Goal: Transaction & Acquisition: Purchase product/service

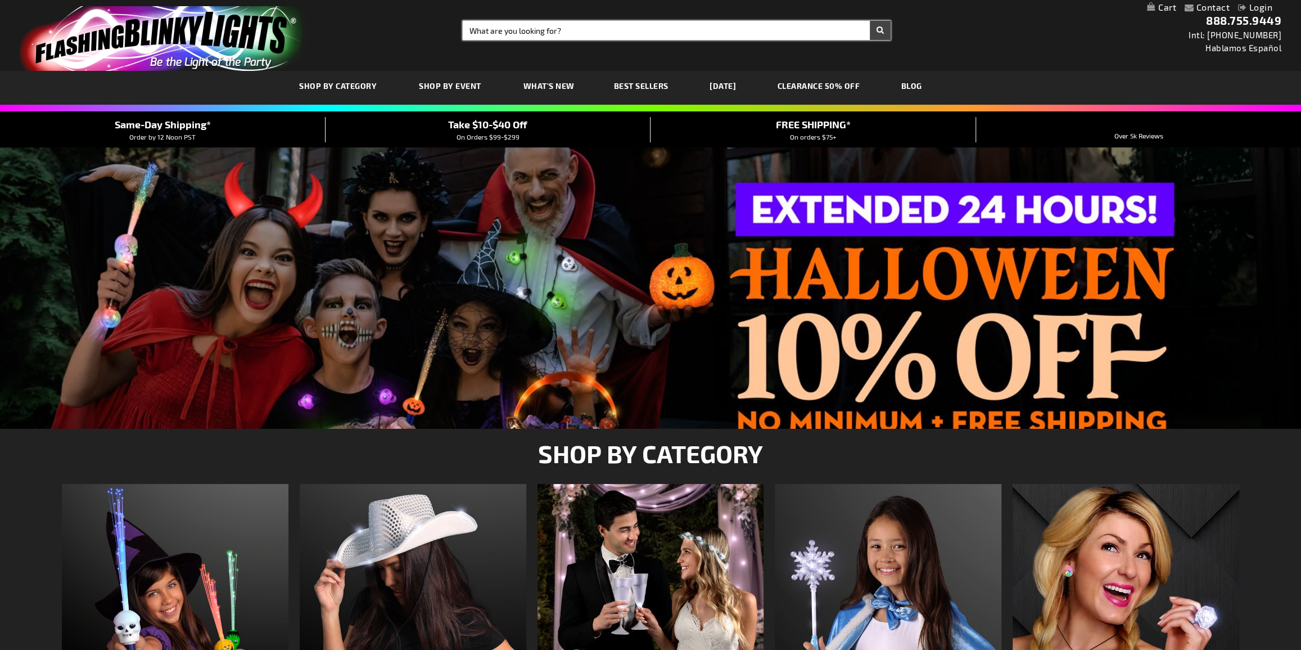
click at [535, 36] on input "Search" at bounding box center [676, 30] width 427 height 19
click at [574, 38] on input "Search" at bounding box center [676, 30] width 427 height 19
type input "12418"
click at [870, 21] on button "Search" at bounding box center [880, 30] width 21 height 19
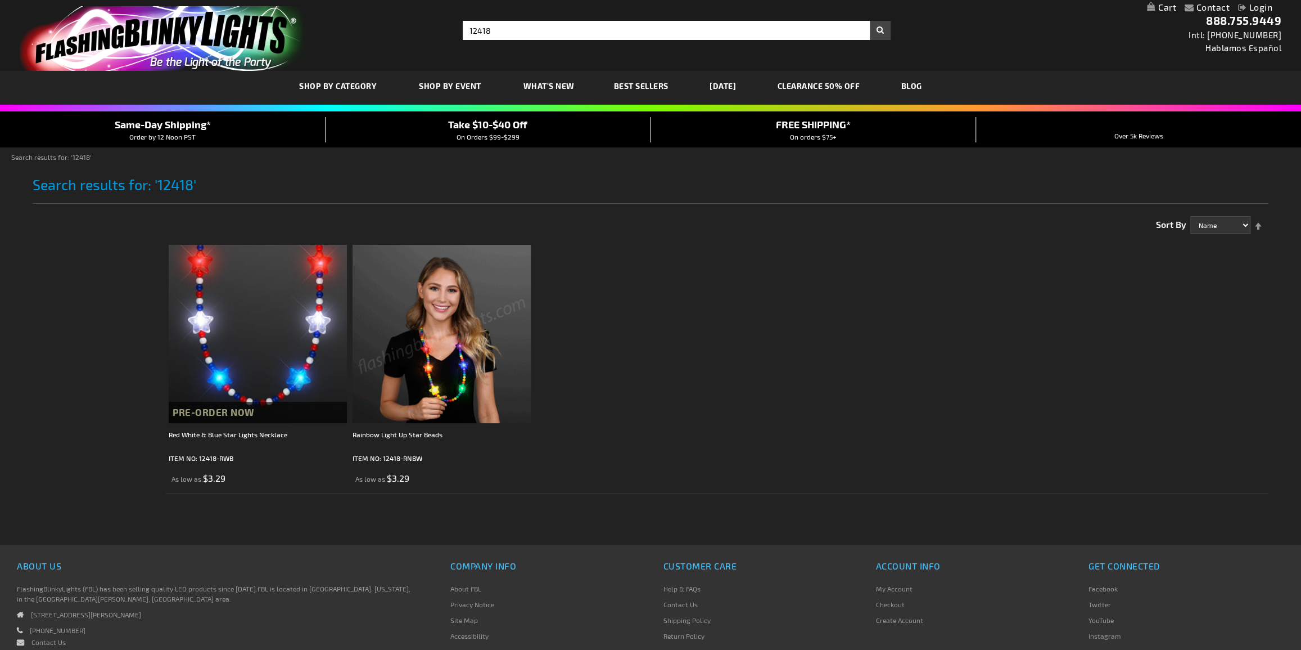
click at [517, 349] on img at bounding box center [442, 334] width 178 height 178
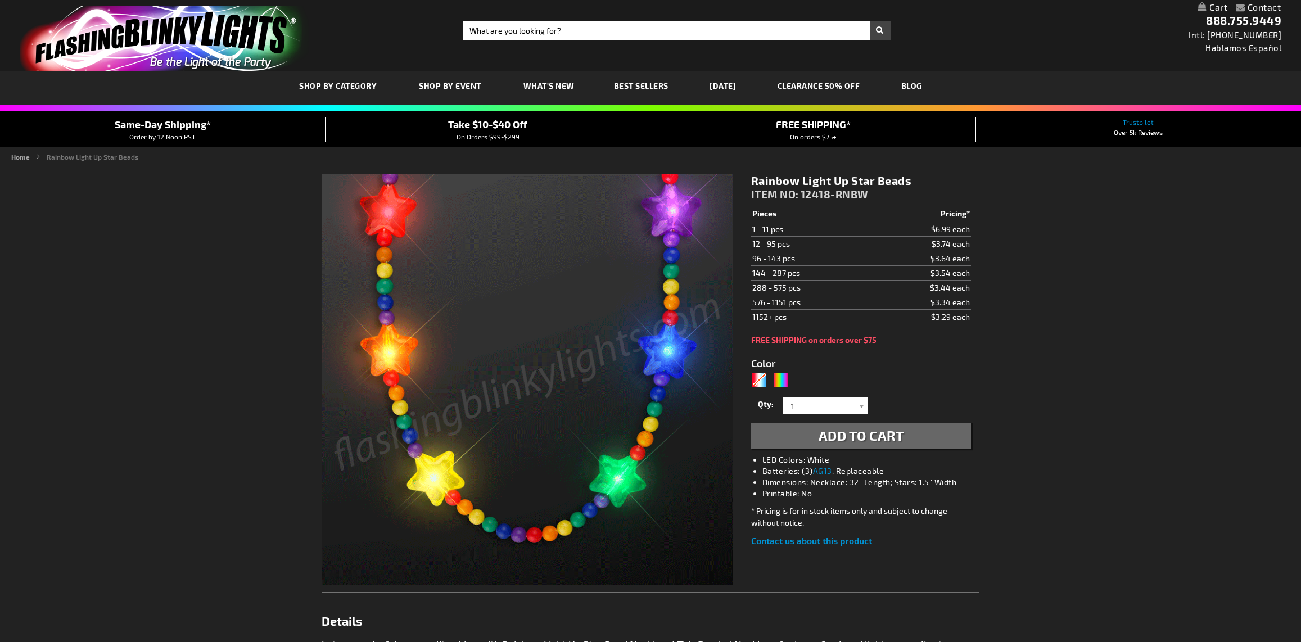
type input "5659"
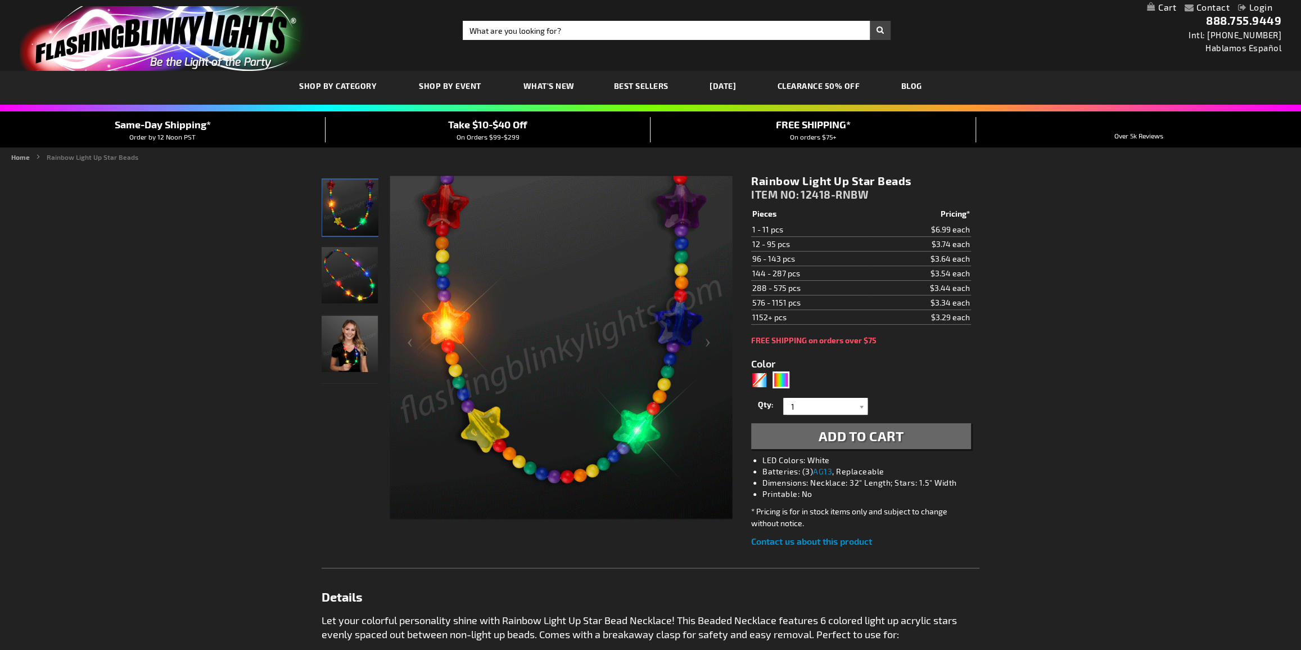
type input "[PERSON_NAME][EMAIL_ADDRESS][DOMAIN_NAME]"
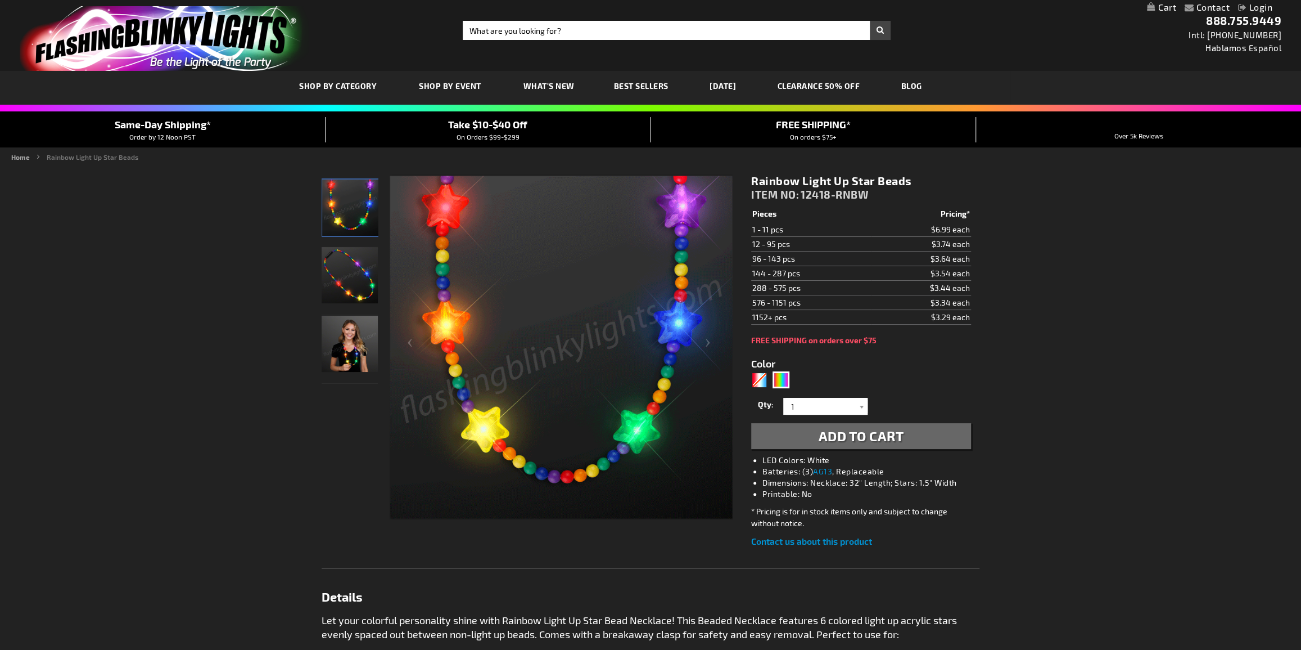
click at [1262, 10] on link "Login" at bounding box center [1255, 7] width 34 height 11
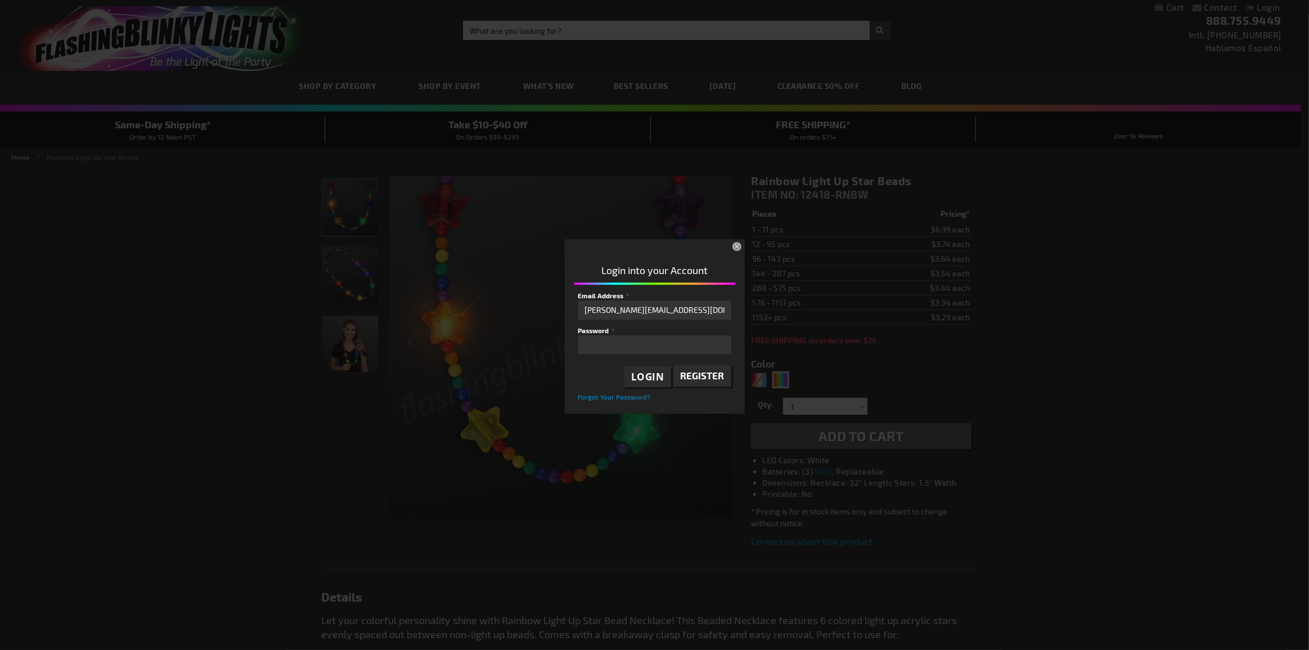
click at [643, 377] on span "Login" at bounding box center [647, 376] width 33 height 13
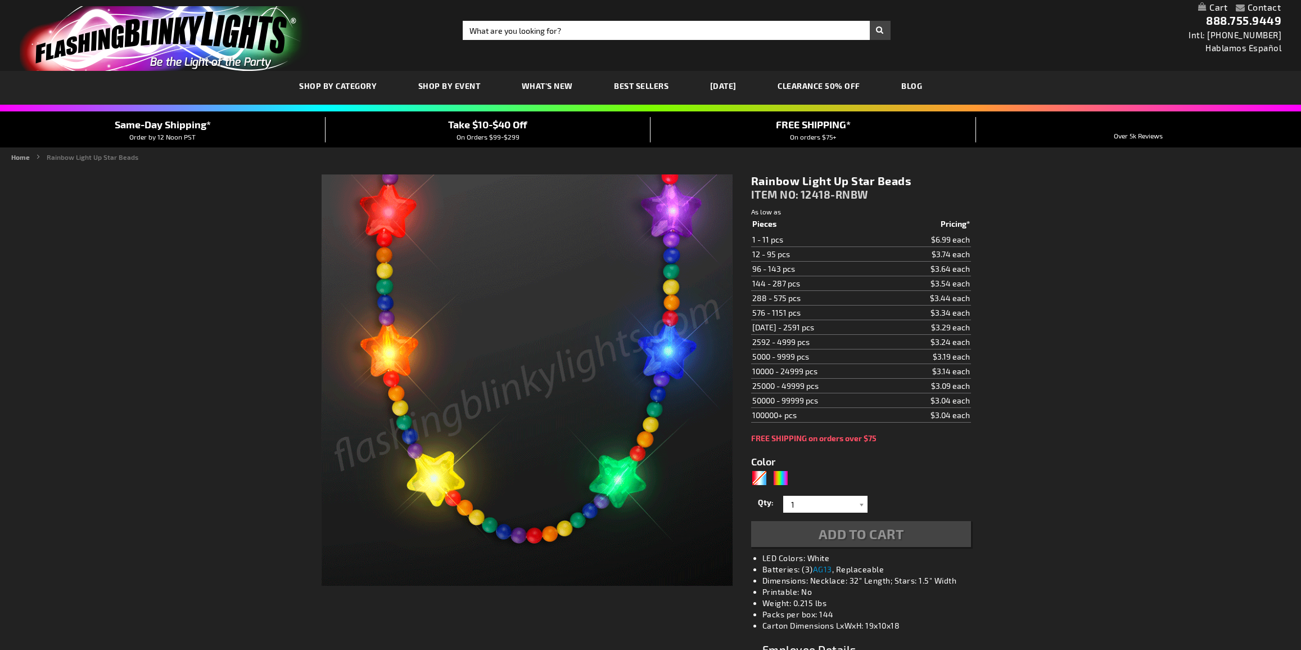
type input "5659"
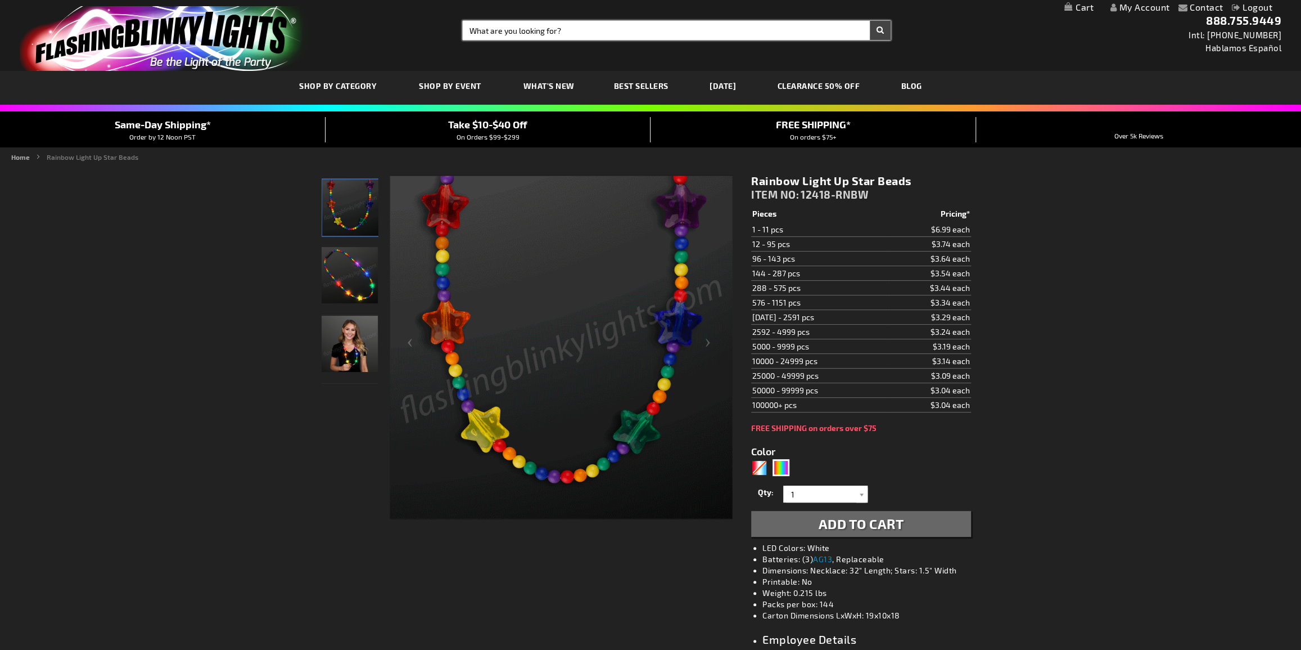
click at [553, 31] on input "Search" at bounding box center [676, 30] width 427 height 19
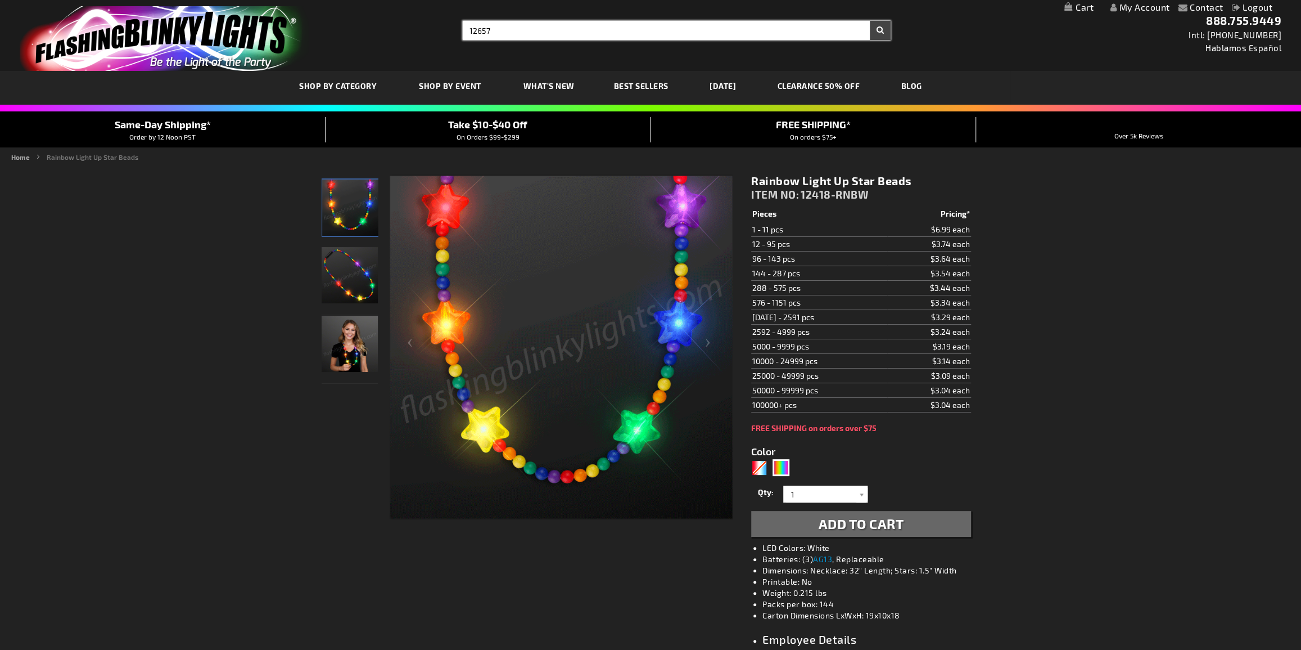
type input "12657"
click at [870, 21] on button "Search" at bounding box center [880, 30] width 21 height 19
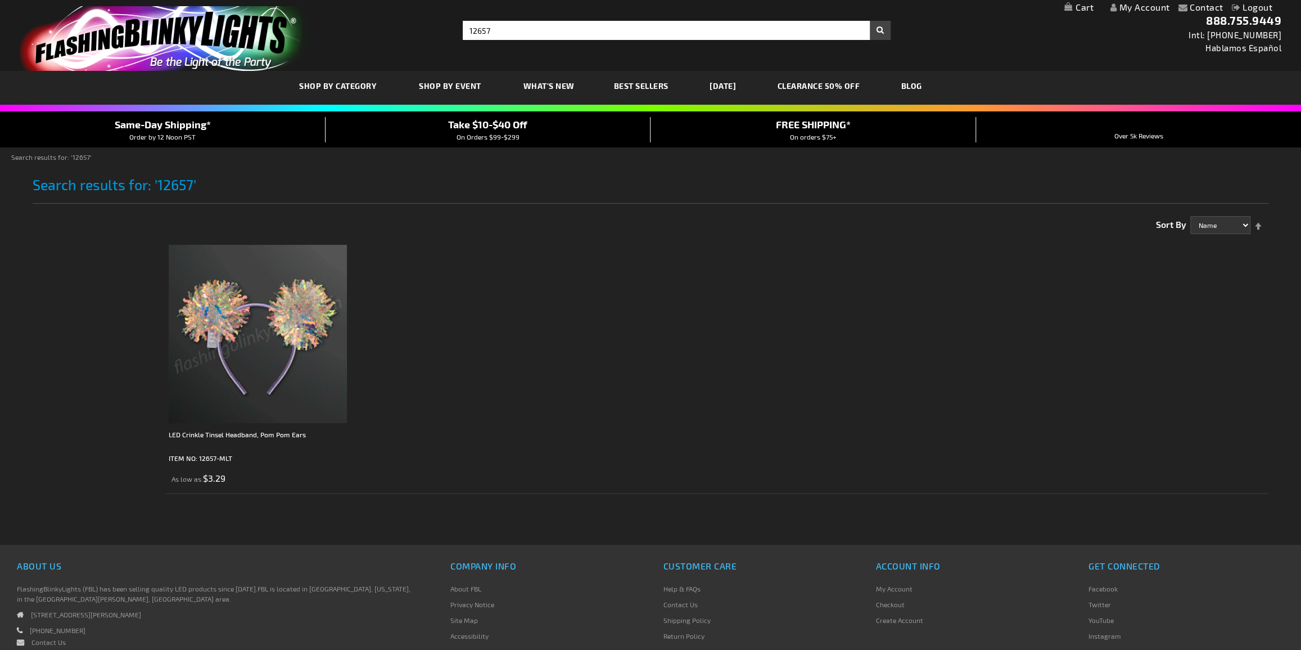
click at [223, 268] on img at bounding box center [258, 334] width 178 height 178
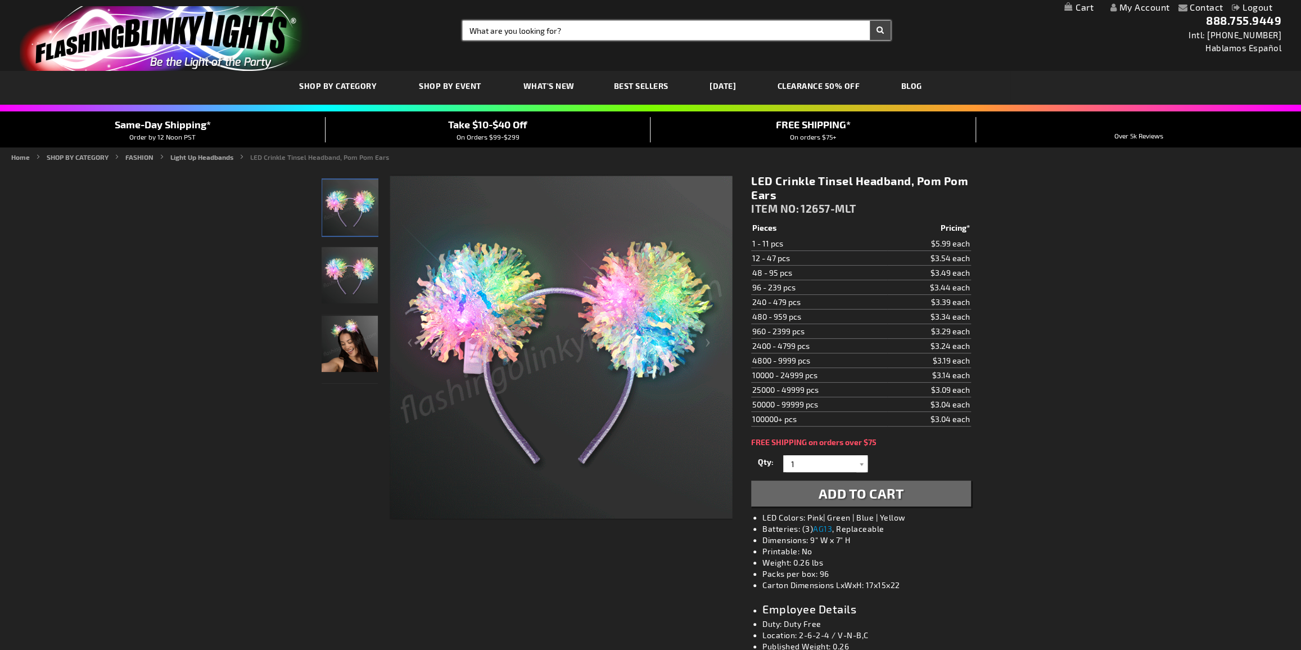
click at [531, 37] on input "Search" at bounding box center [676, 30] width 427 height 19
type input "11315"
click at [870, 21] on button "Search" at bounding box center [880, 30] width 21 height 19
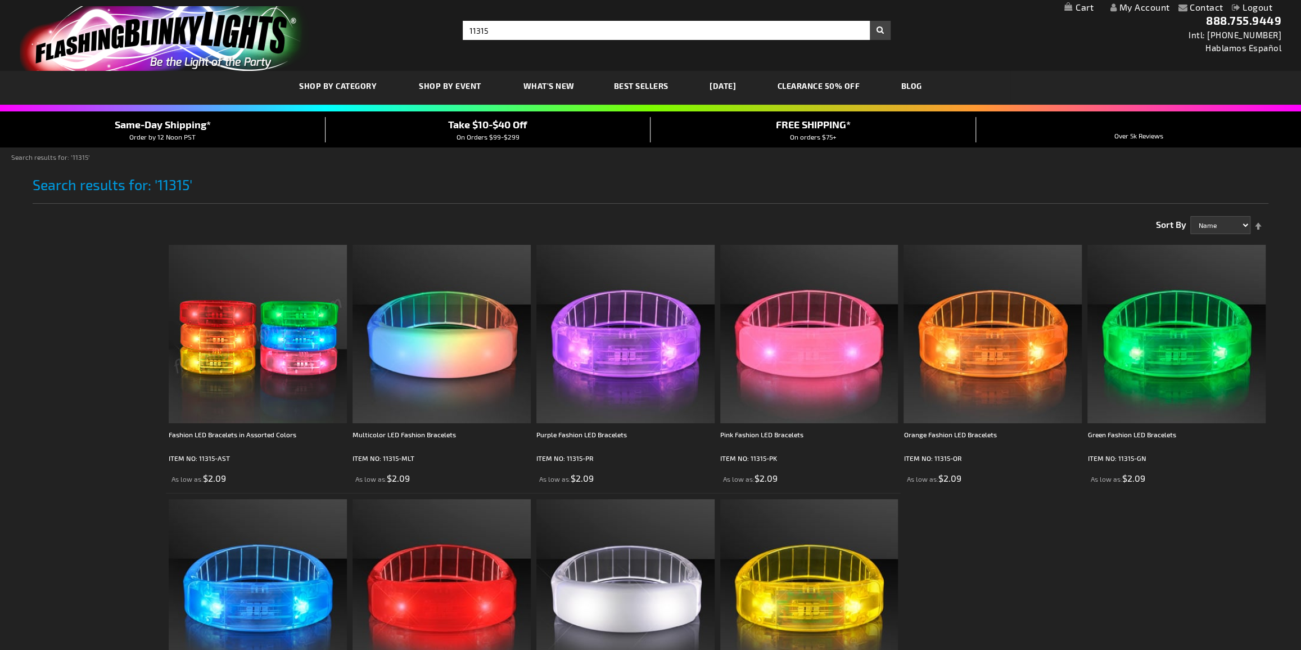
click at [281, 323] on img at bounding box center [258, 334] width 178 height 178
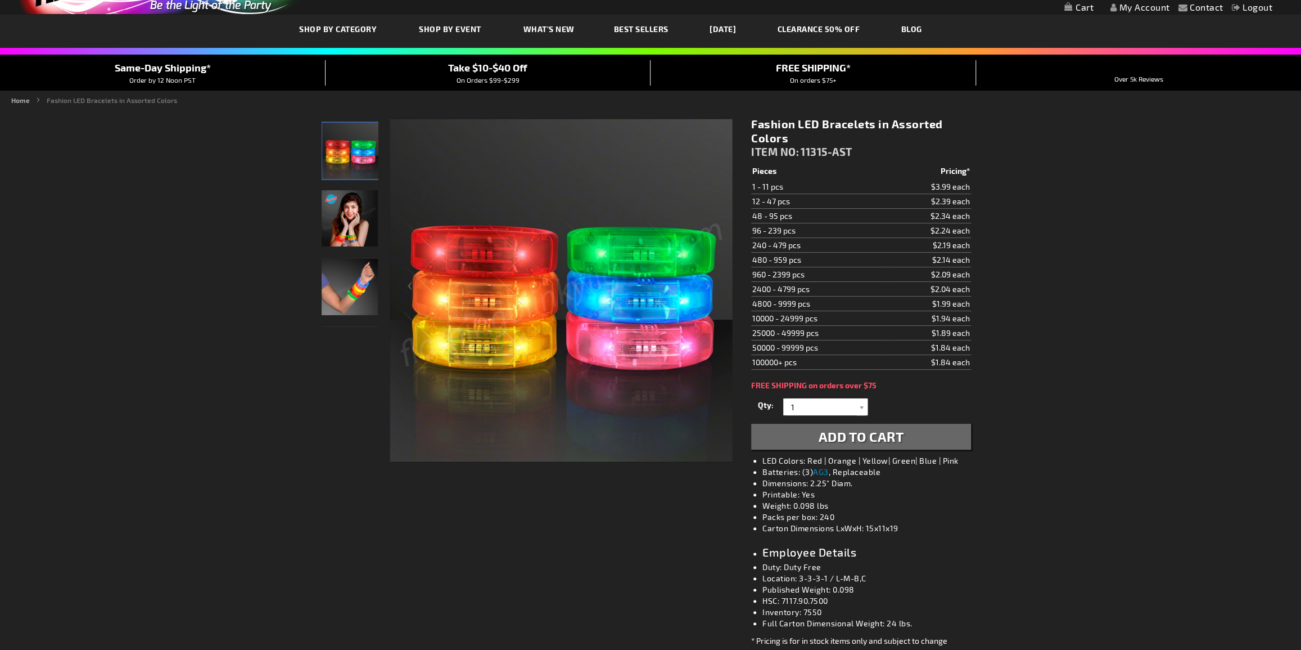
scroll to position [102, 0]
